Goal: Navigation & Orientation: Find specific page/section

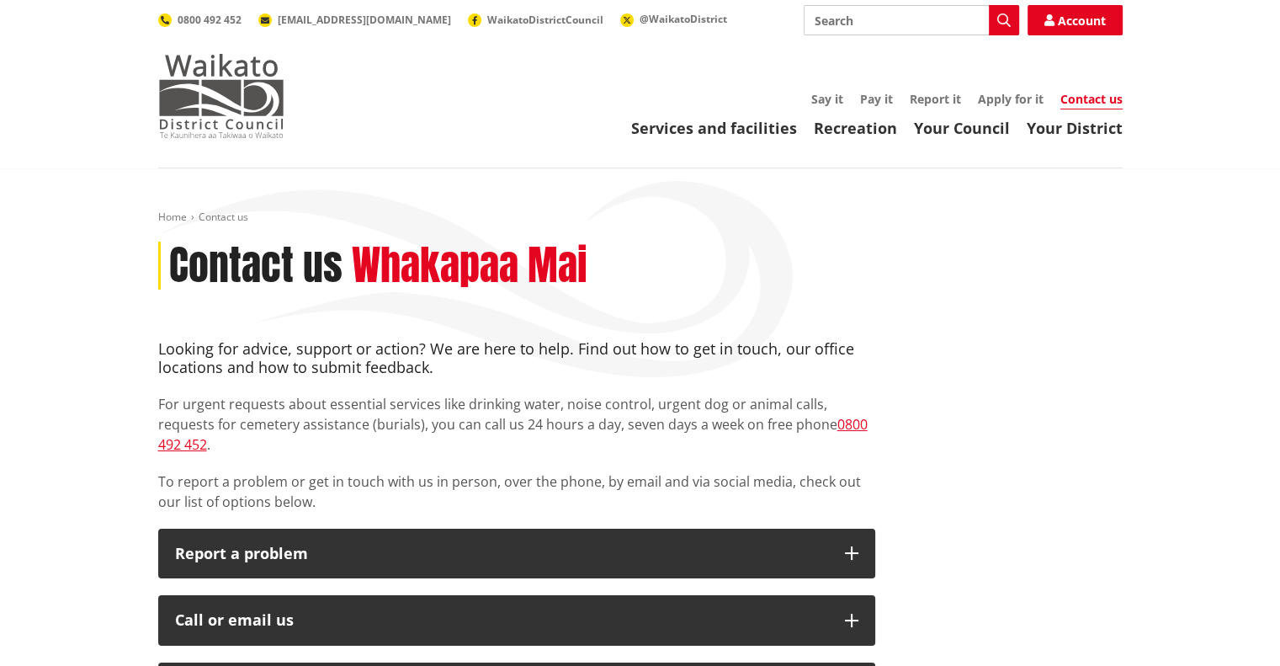
click at [249, 110] on img at bounding box center [221, 96] width 126 height 84
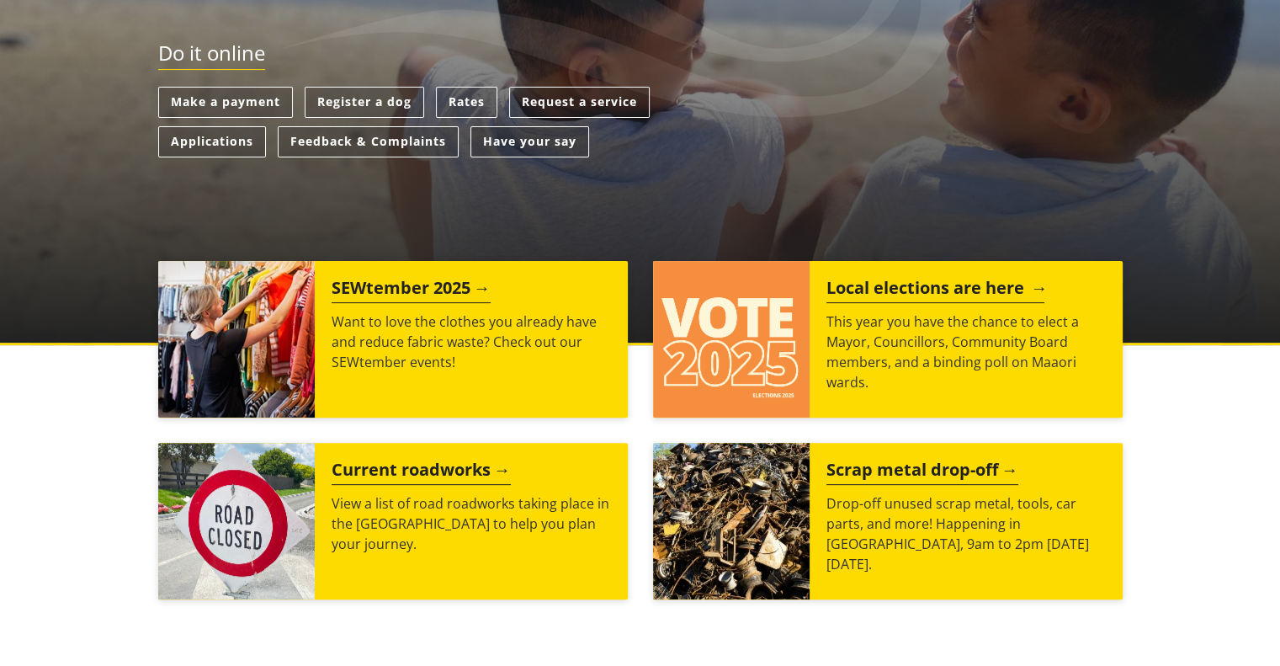
scroll to position [505, 0]
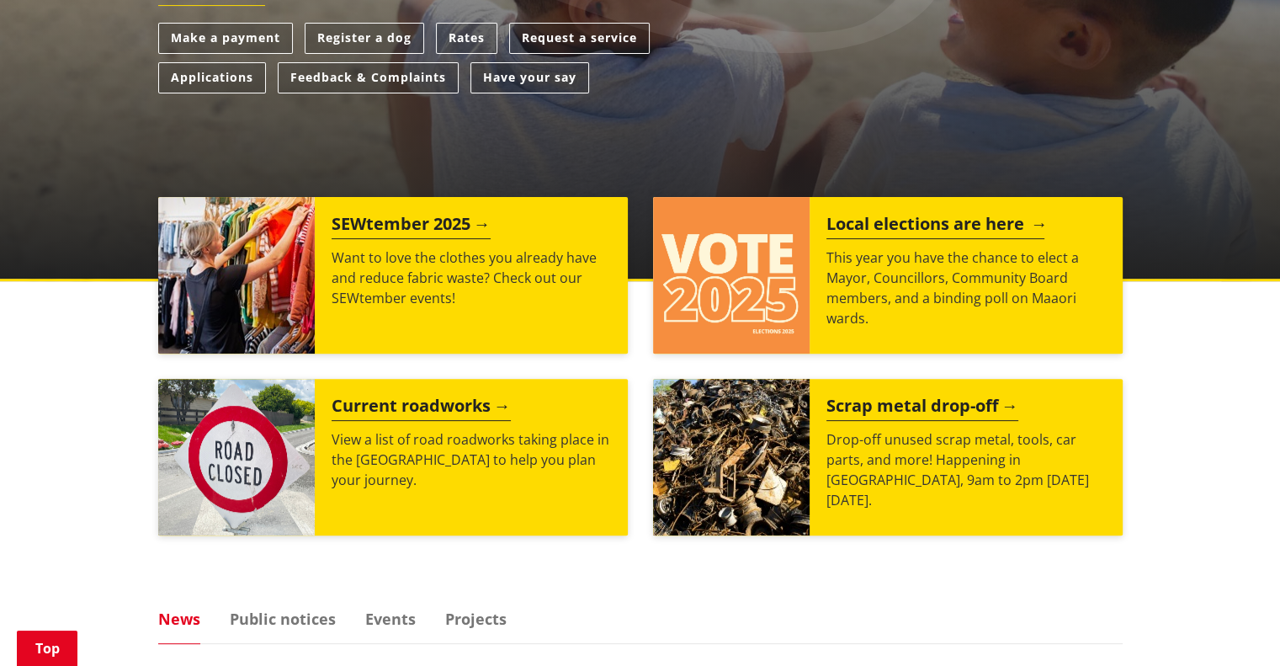
click at [841, 306] on p "This year you have the chance to elect a Mayor, Councillors, Community Board me…" at bounding box center [965, 287] width 279 height 81
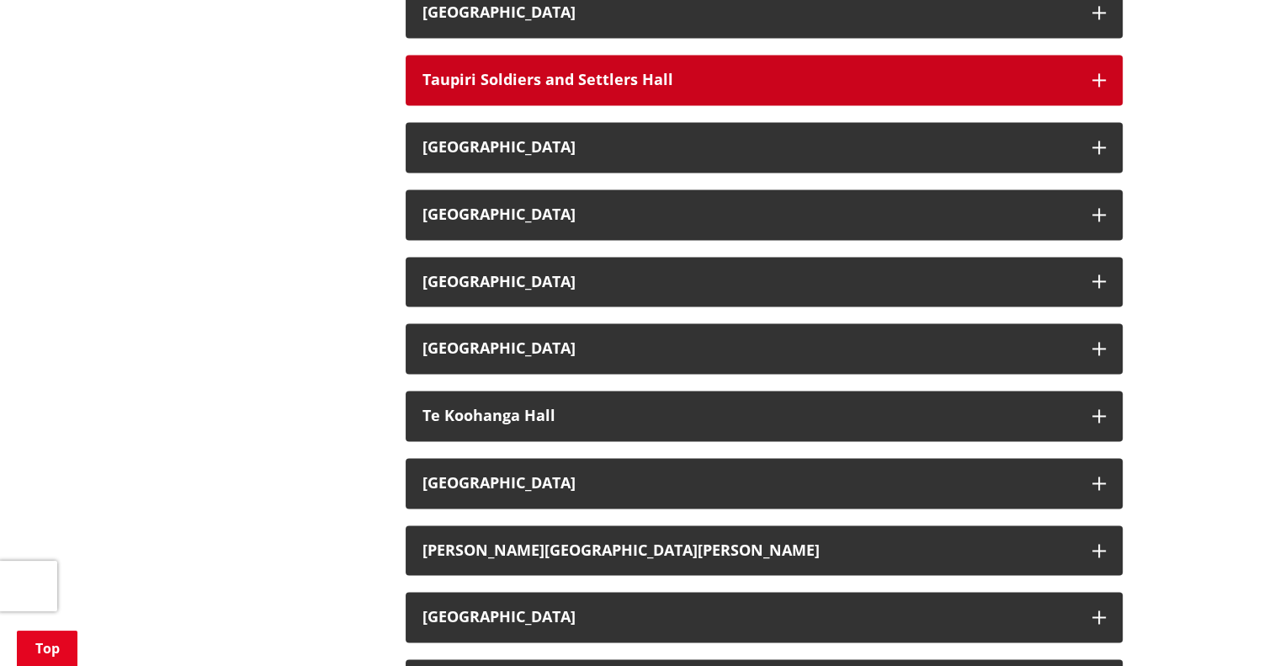
scroll to position [2524, 0]
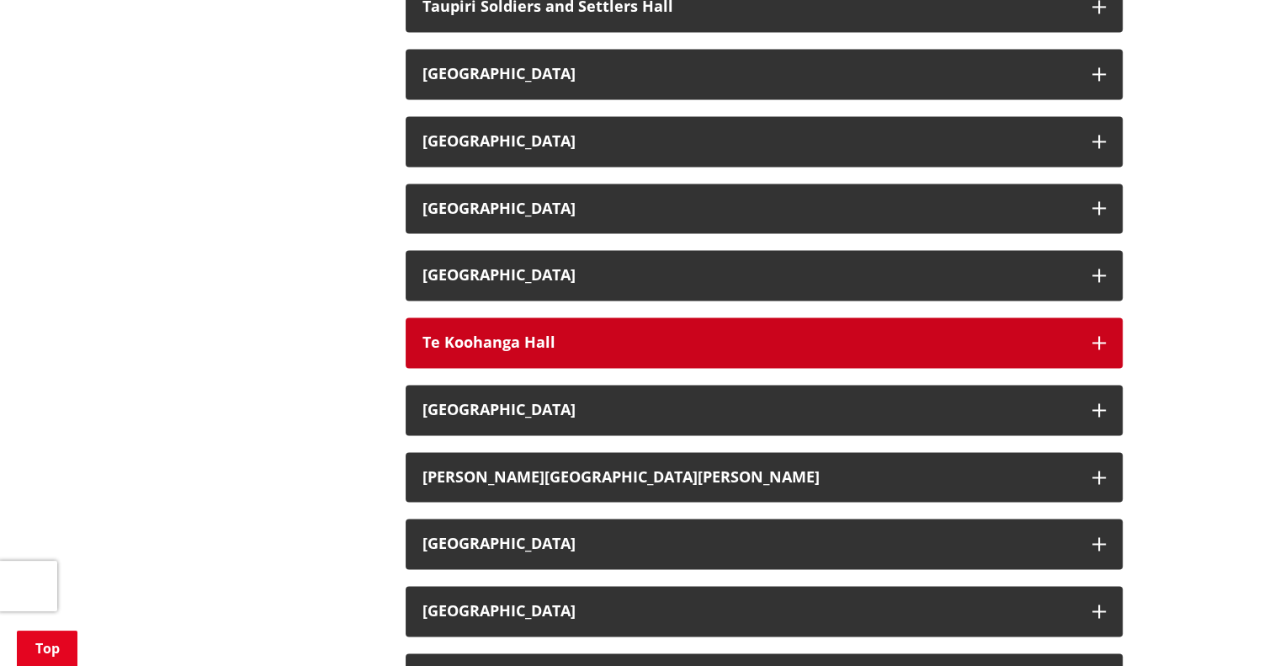
click at [566, 352] on button "Te Koohanga Hall" at bounding box center [764, 342] width 717 height 50
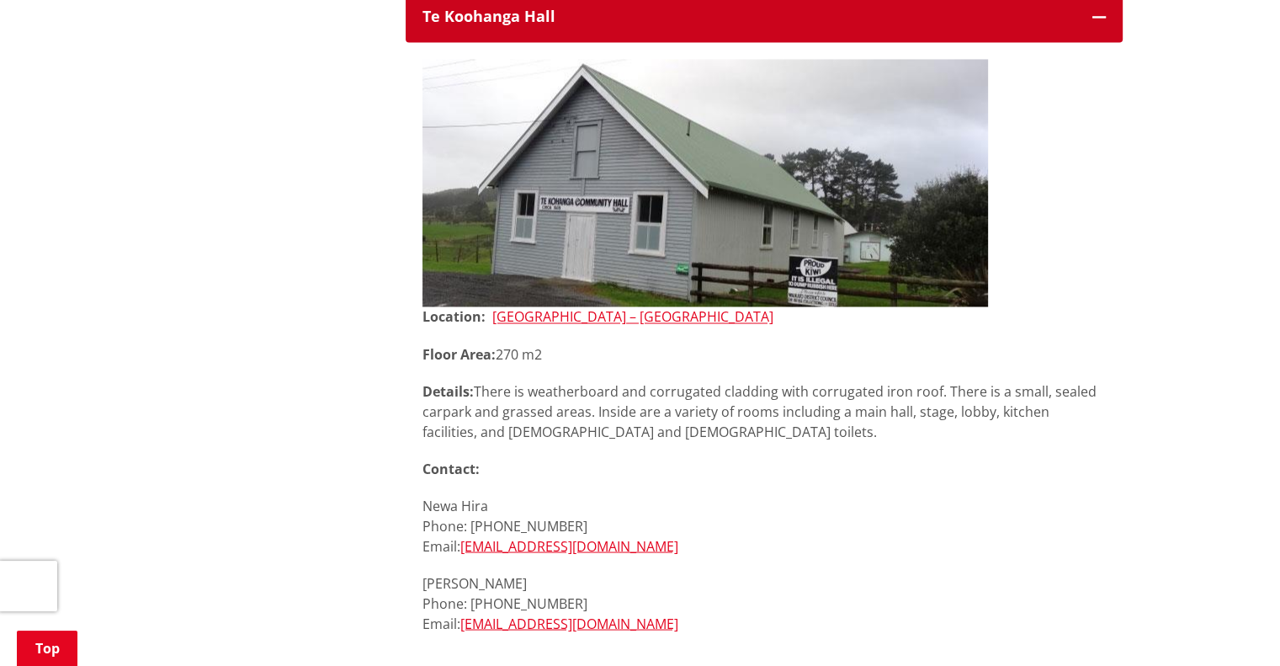
scroll to position [2861, 0]
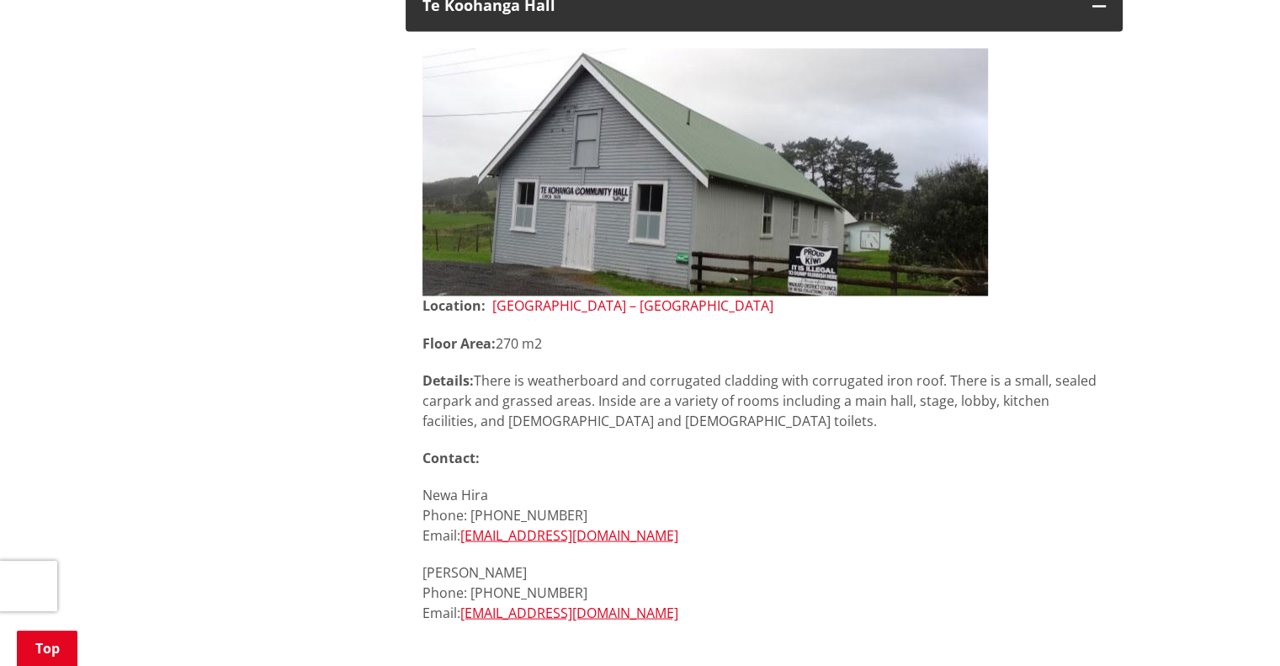
click at [644, 307] on link "Cnr Koohanga Road & Tuakau Bridge – Port Waikato Road, Te Koohanga" at bounding box center [632, 305] width 281 height 19
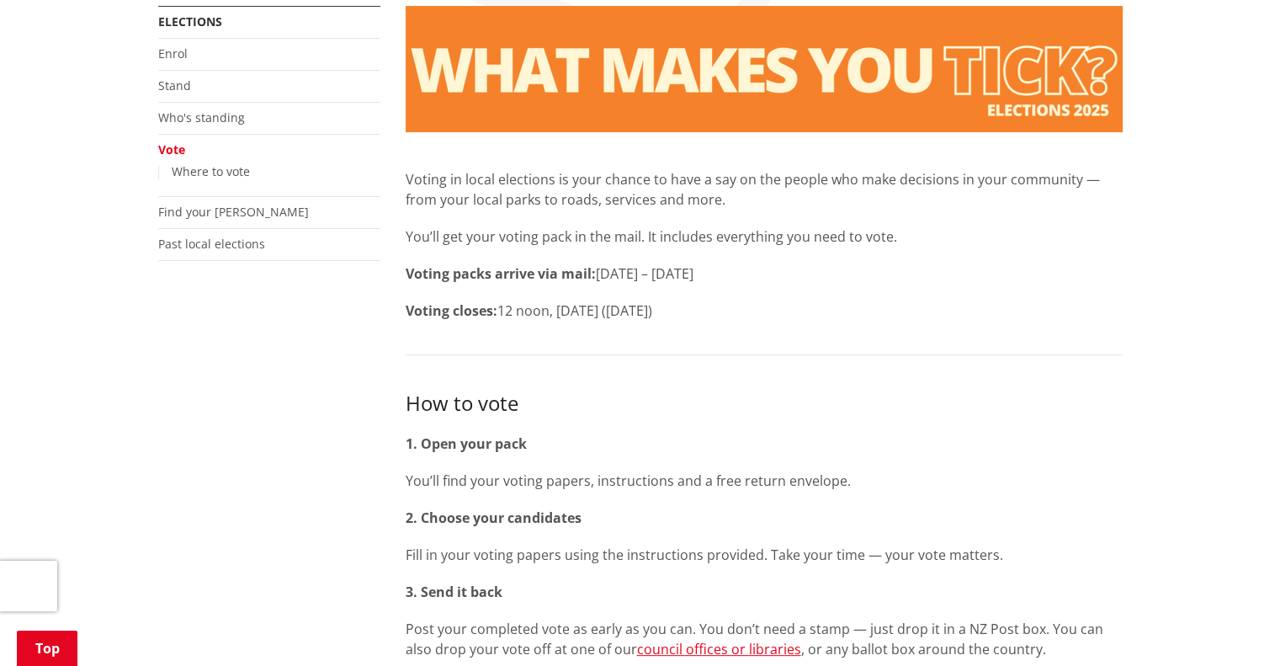
scroll to position [168, 0]
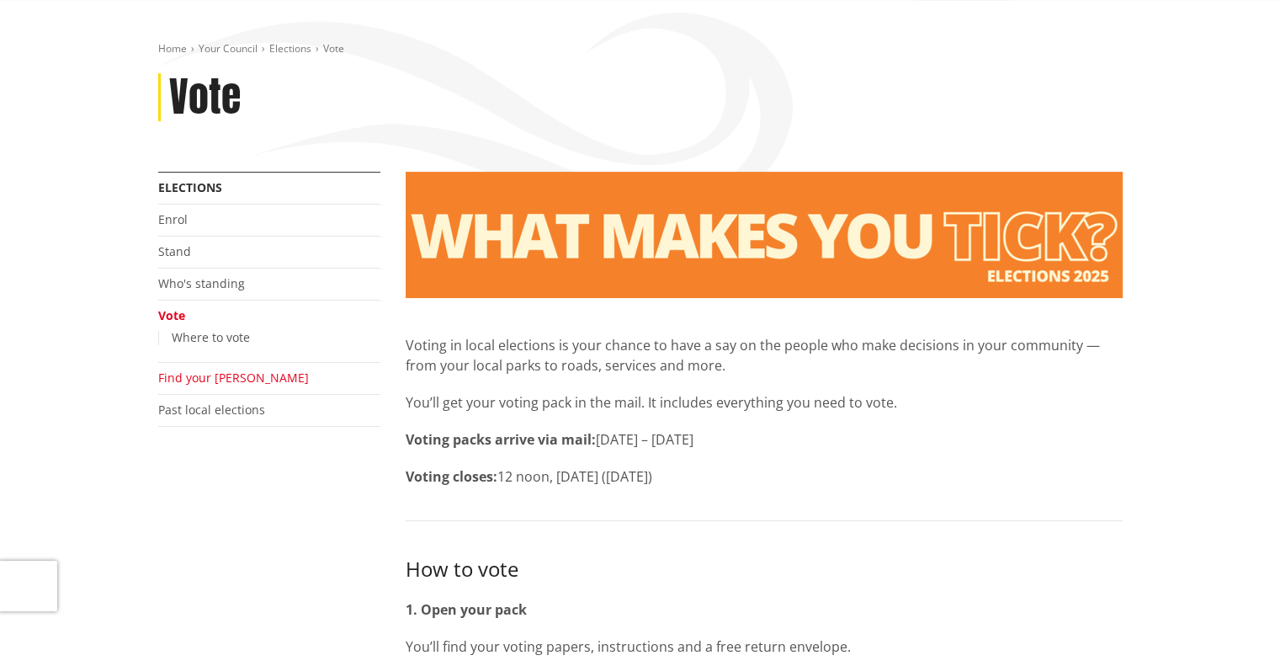
click at [215, 379] on link "Find your [PERSON_NAME]" at bounding box center [233, 377] width 151 height 16
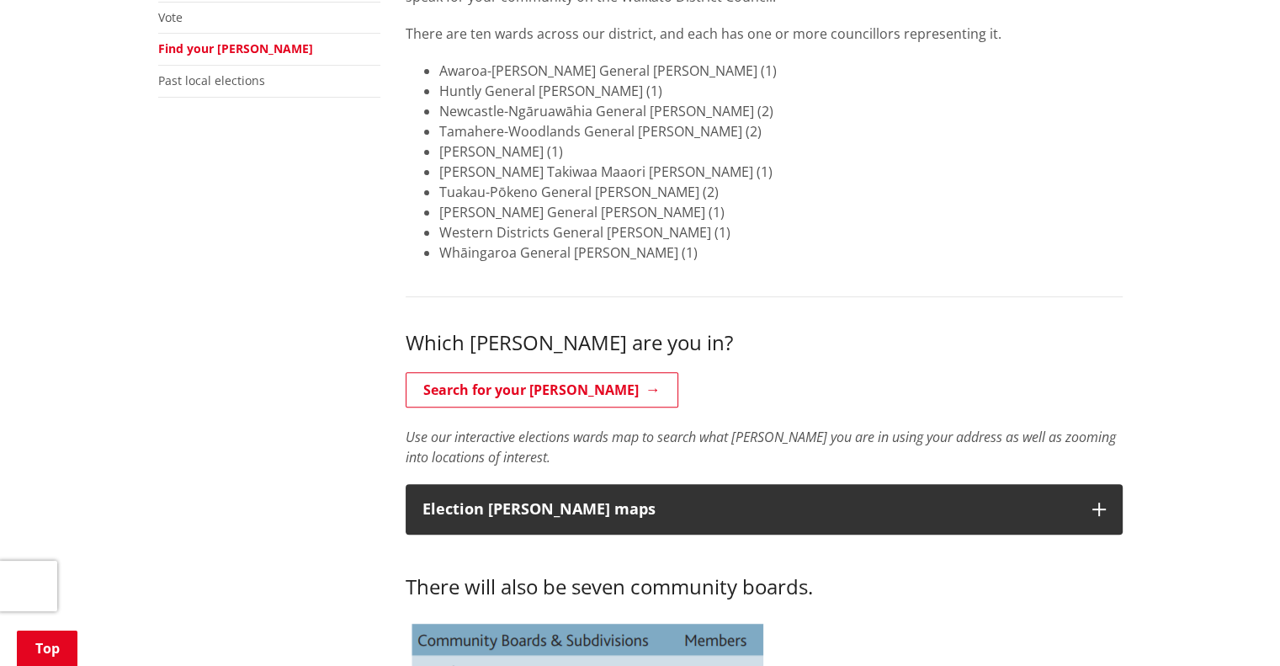
scroll to position [757, 0]
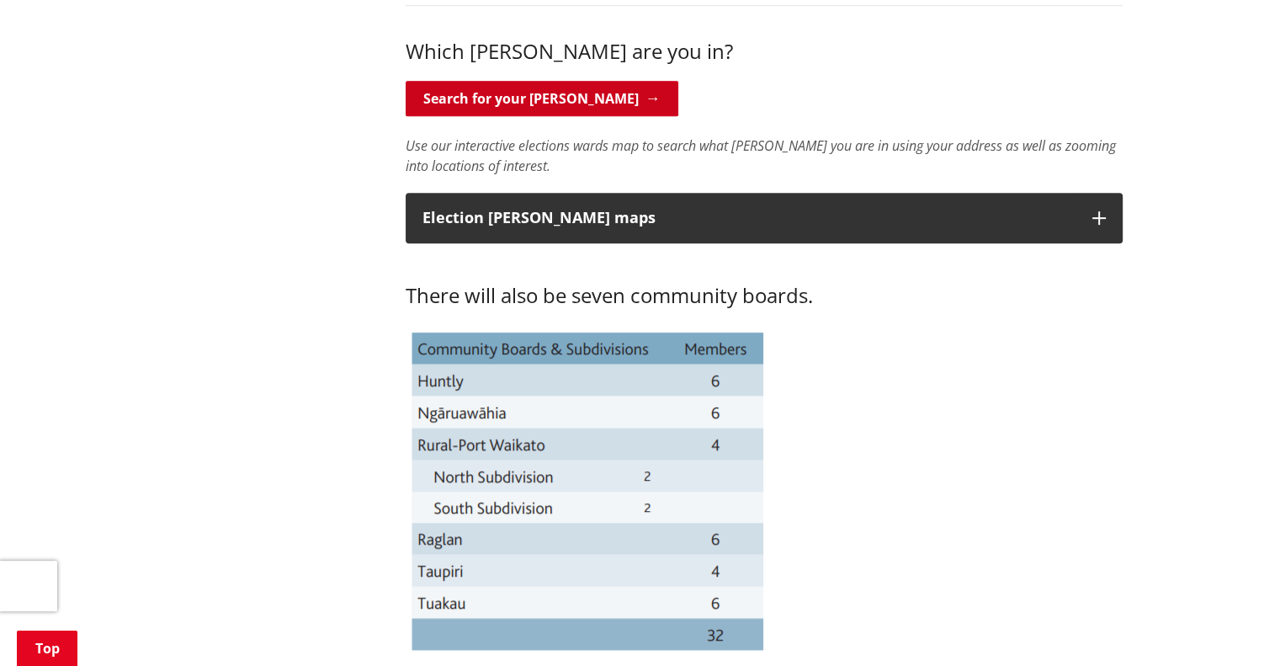
click at [538, 96] on link "Search for your [PERSON_NAME]" at bounding box center [542, 98] width 273 height 35
